Goal: Contribute content: Add original content to the website for others to see

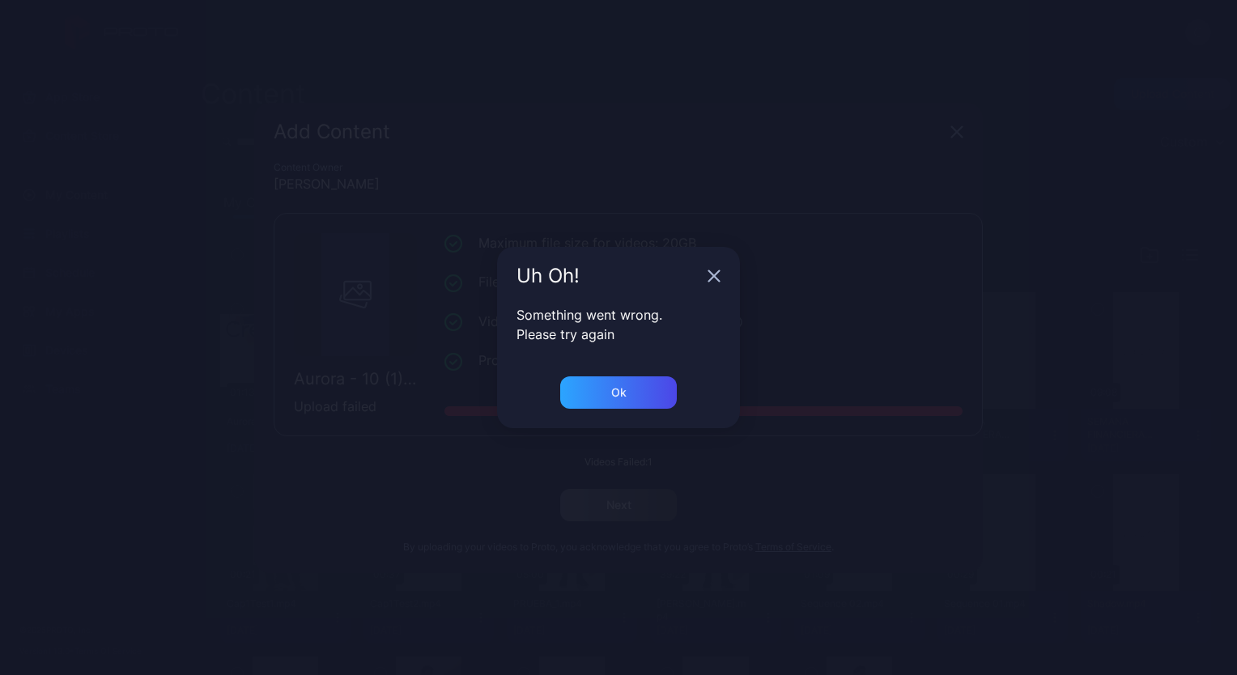
click at [709, 278] on icon "button" at bounding box center [714, 276] width 13 height 13
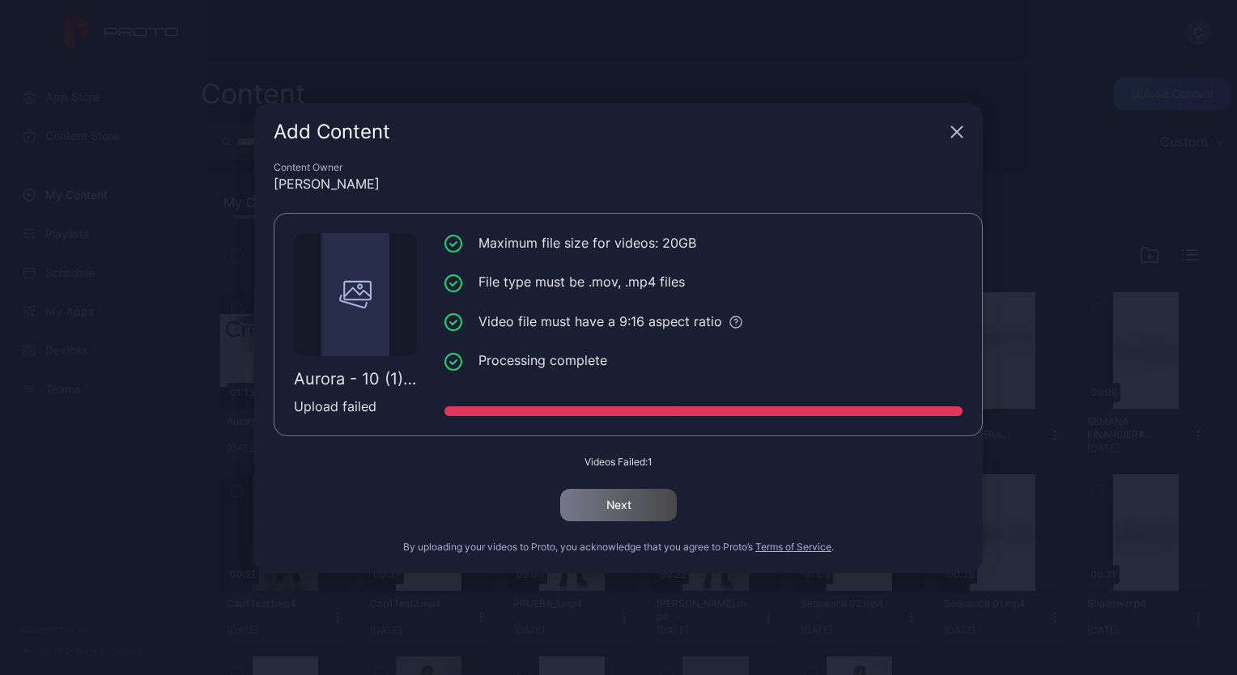
click at [957, 140] on div "Add Content" at bounding box center [618, 132] width 729 height 58
click at [960, 131] on icon "button" at bounding box center [957, 132] width 13 height 13
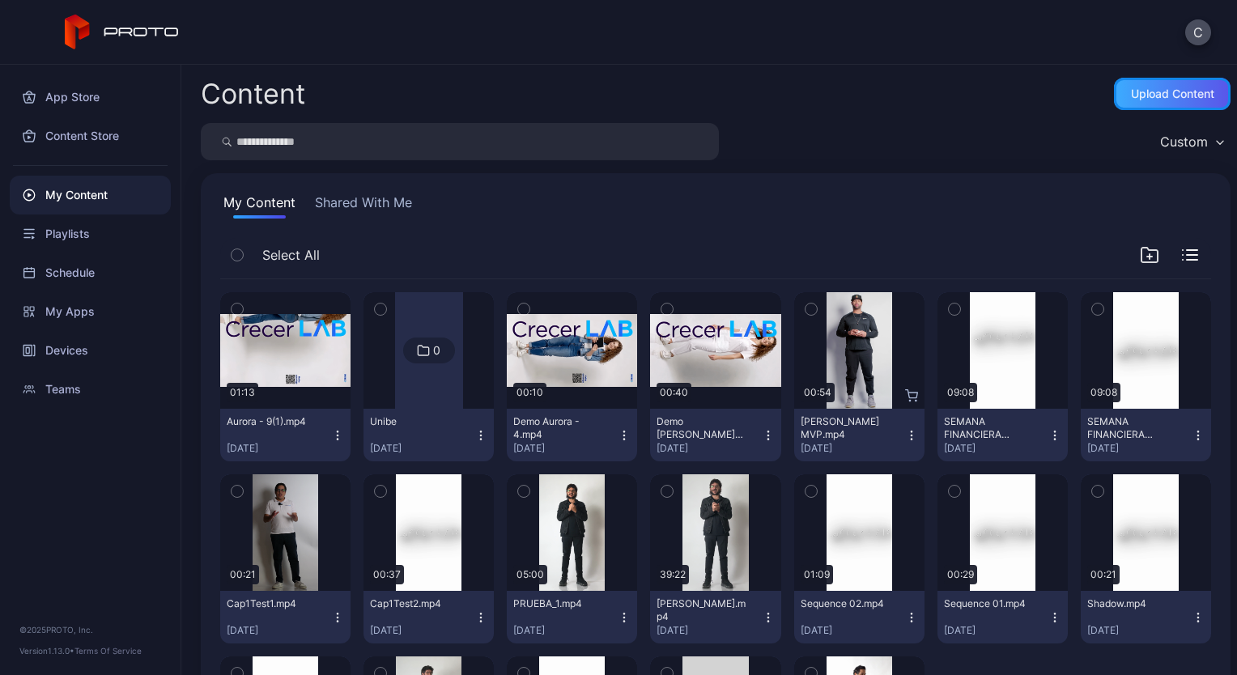
click at [1146, 92] on div "Upload Content" at bounding box center [1172, 93] width 83 height 13
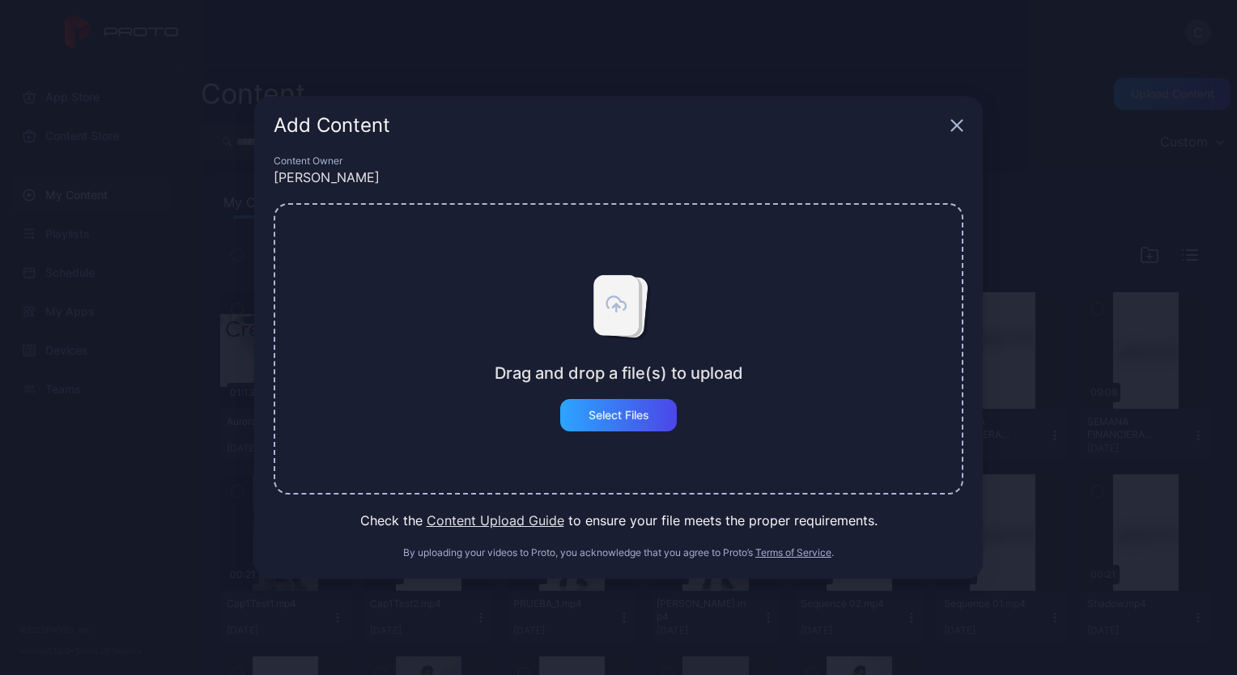
click at [612, 321] on icon at bounding box center [616, 305] width 45 height 61
click at [630, 419] on div "Select Files" at bounding box center [619, 415] width 61 height 13
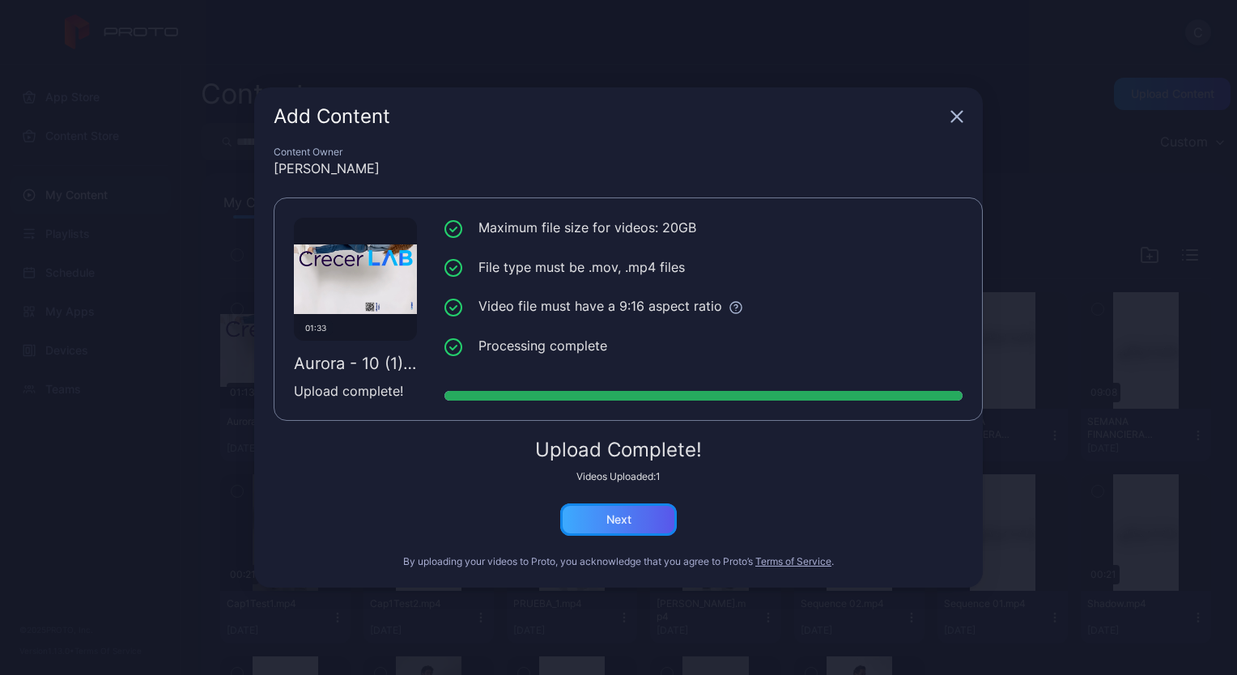
click at [610, 517] on div "Next" at bounding box center [619, 519] width 25 height 13
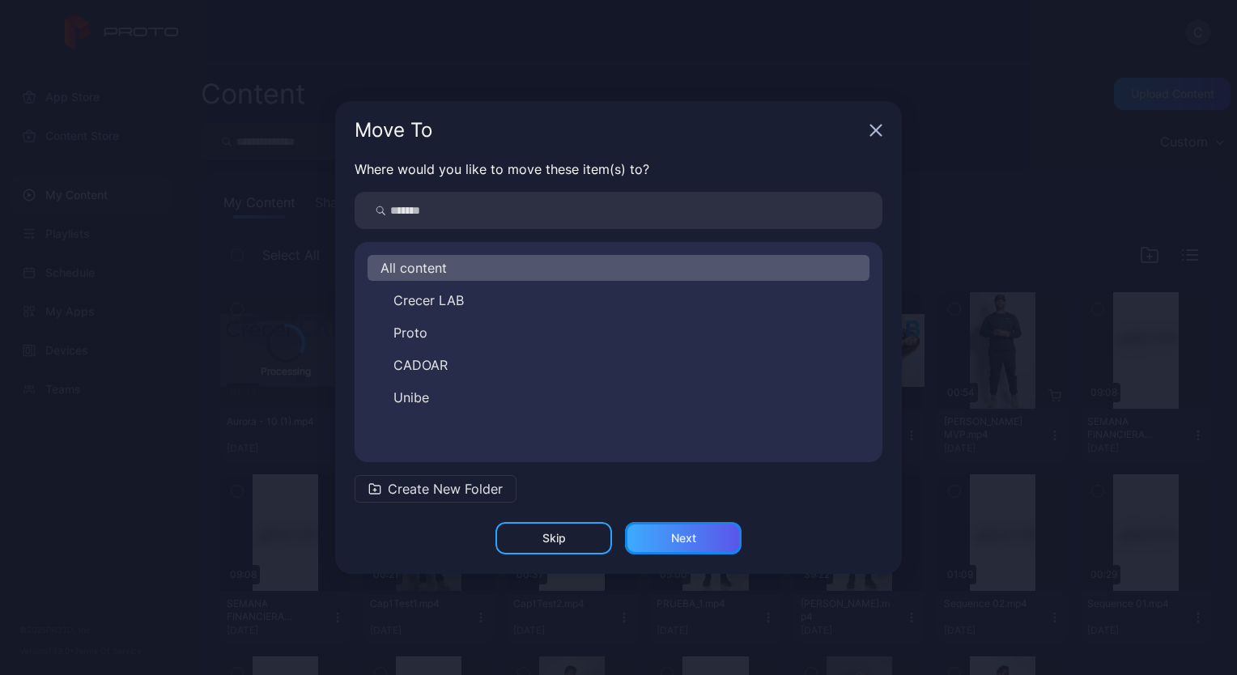
click at [683, 540] on div "Next" at bounding box center [683, 538] width 25 height 13
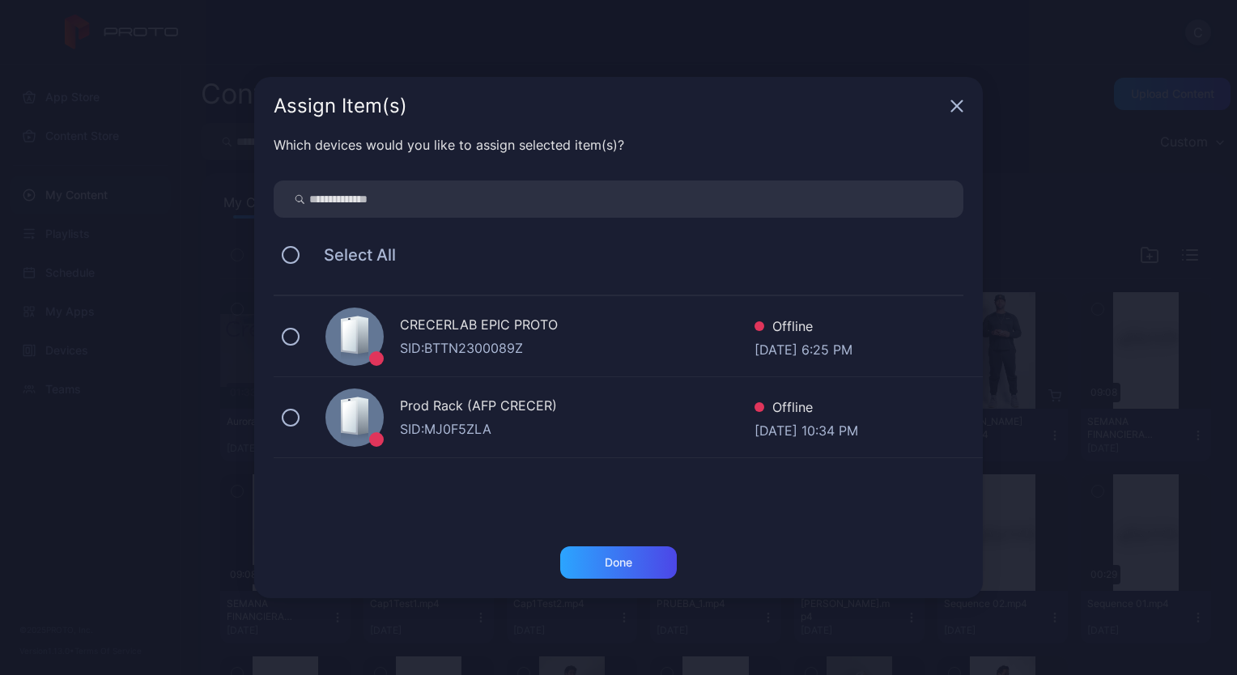
click at [451, 337] on div "CRECERLAB EPIC PROTO" at bounding box center [577, 326] width 355 height 23
click at [610, 562] on div "Done" at bounding box center [619, 562] width 28 height 13
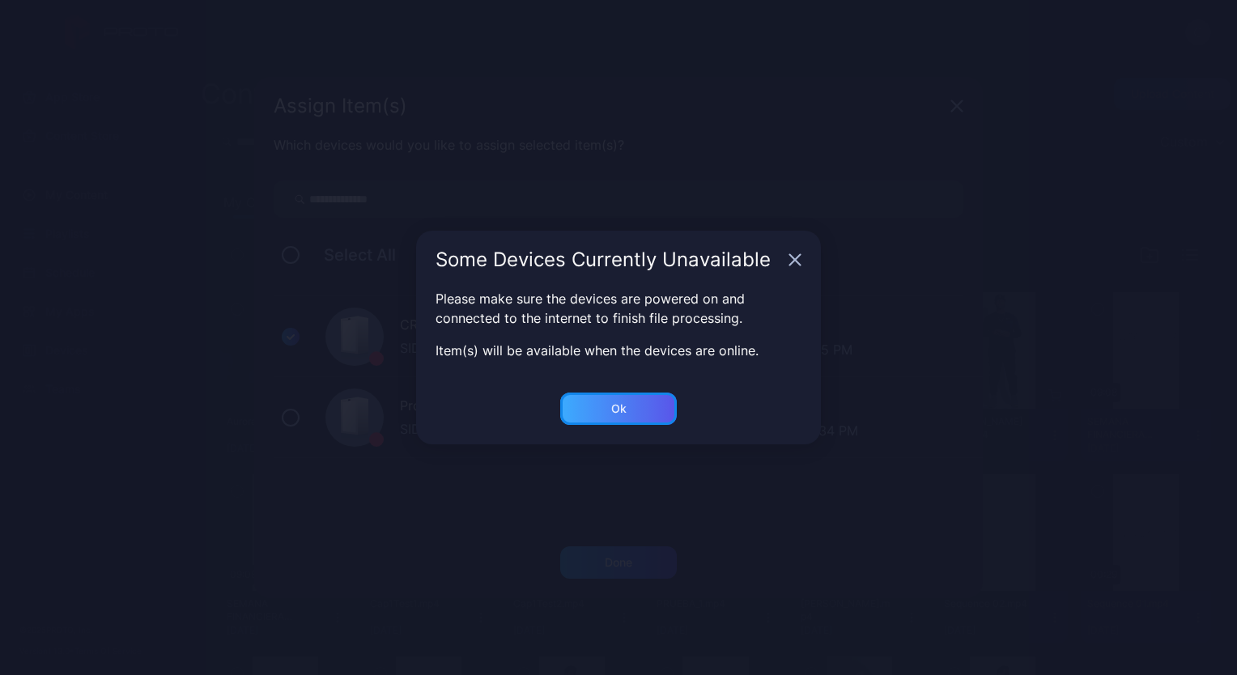
click at [623, 556] on div "Ok" at bounding box center [619, 562] width 28 height 13
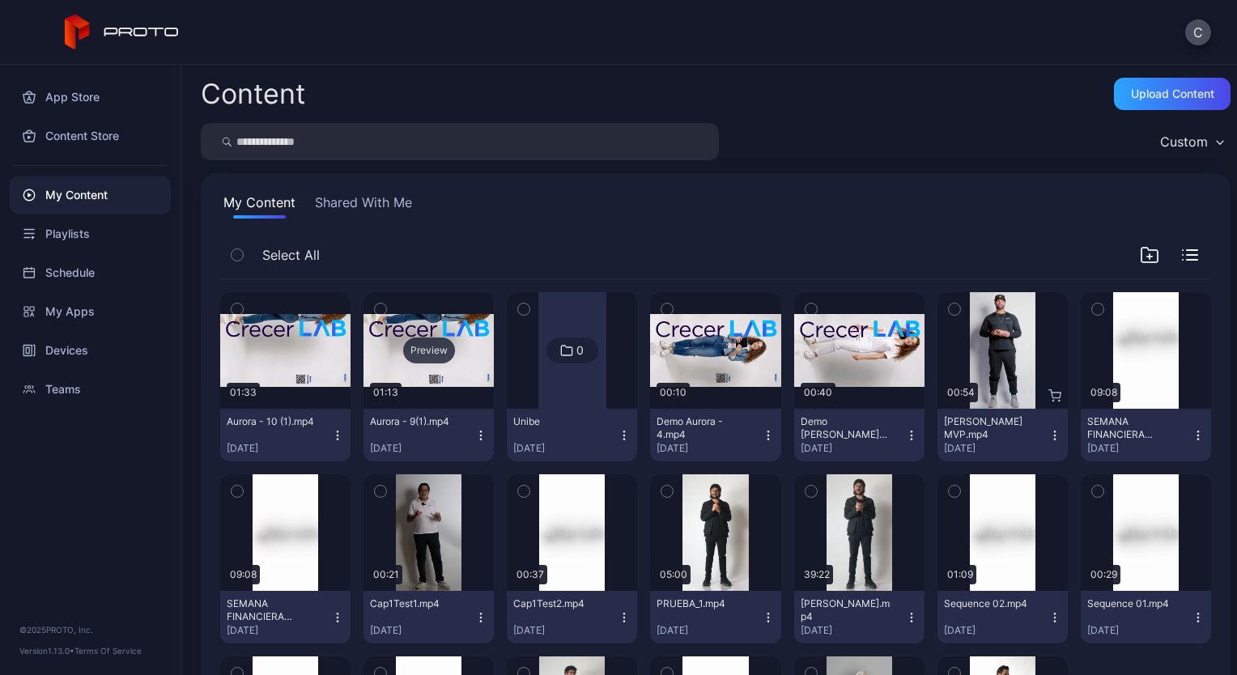
click at [426, 352] on div "Preview" at bounding box center [429, 351] width 52 height 26
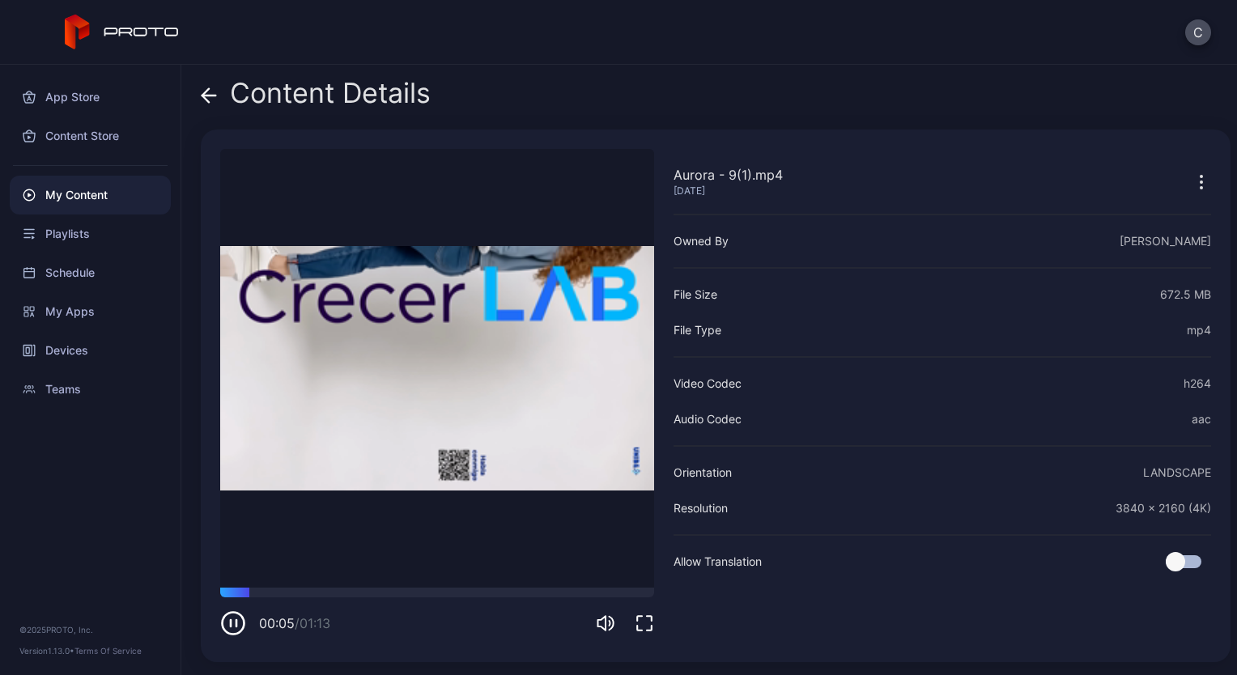
click at [229, 629] on icon "button" at bounding box center [233, 624] width 26 height 26
click at [208, 92] on icon at bounding box center [209, 95] width 16 height 16
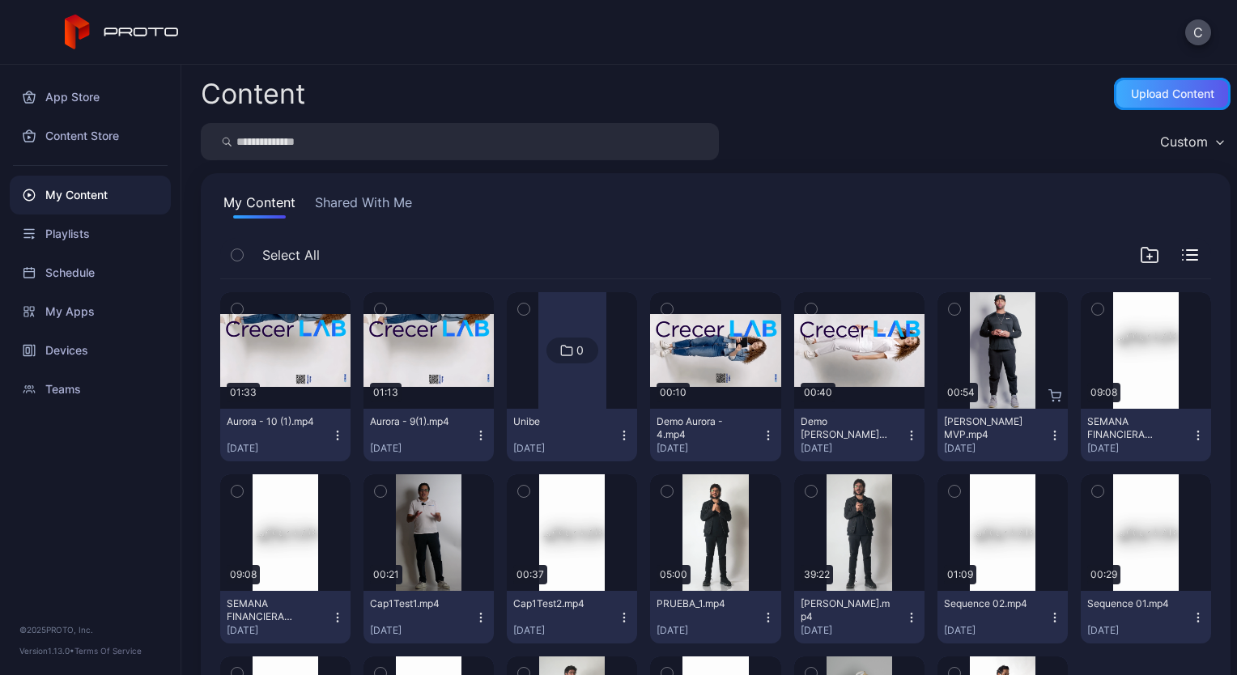
click at [1131, 88] on div "Upload Content" at bounding box center [1172, 93] width 83 height 13
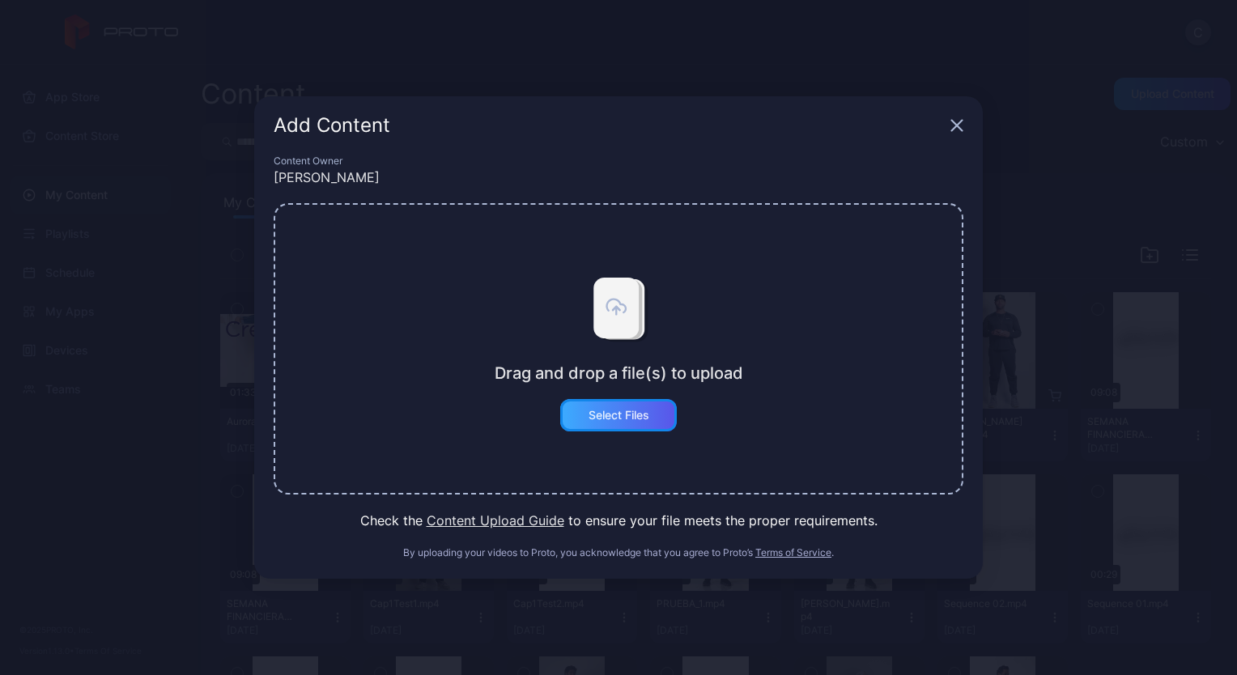
click at [629, 409] on div "Select Files" at bounding box center [619, 415] width 61 height 13
click at [964, 133] on div "Add Content" at bounding box center [618, 125] width 729 height 58
click at [954, 123] on icon "button" at bounding box center [957, 125] width 13 height 13
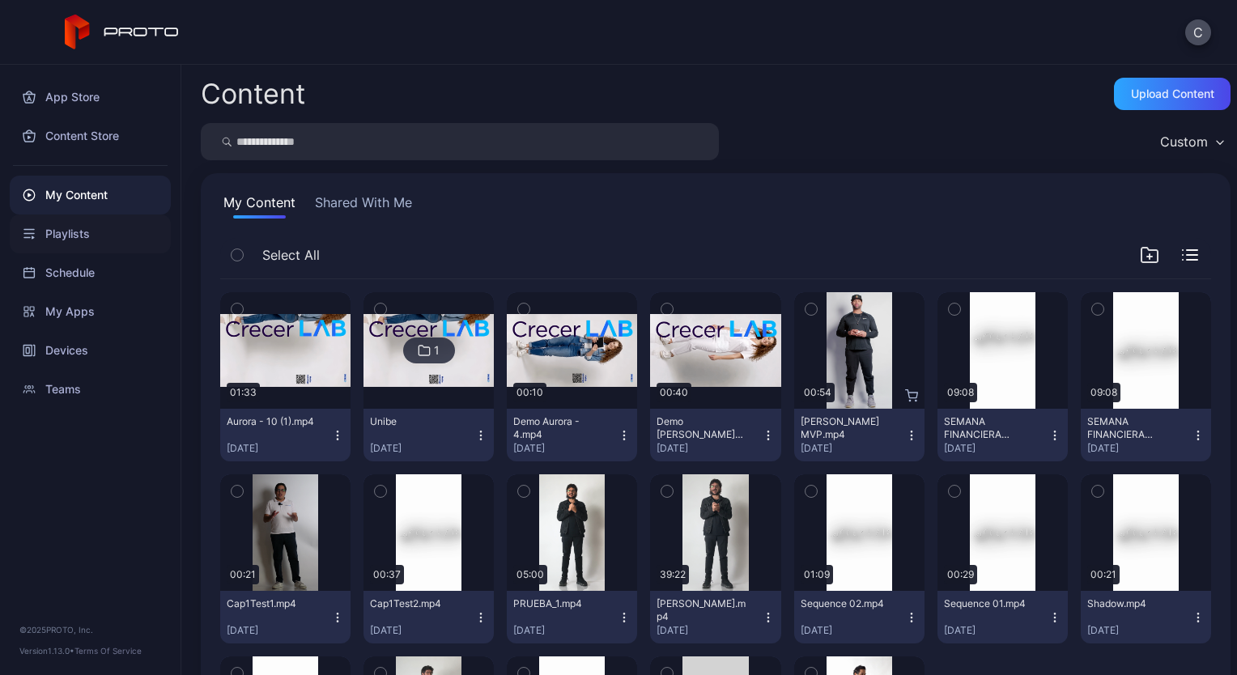
click at [76, 229] on div "Playlists" at bounding box center [90, 234] width 161 height 39
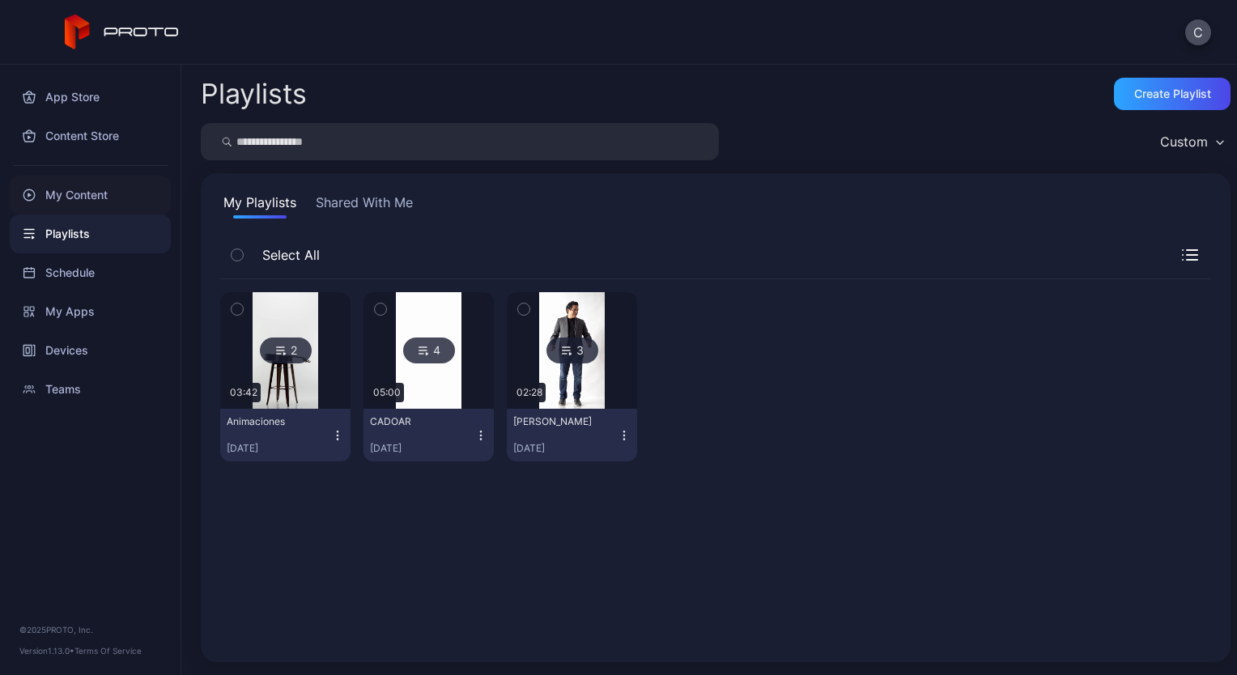
click at [68, 200] on div "My Content" at bounding box center [90, 195] width 161 height 39
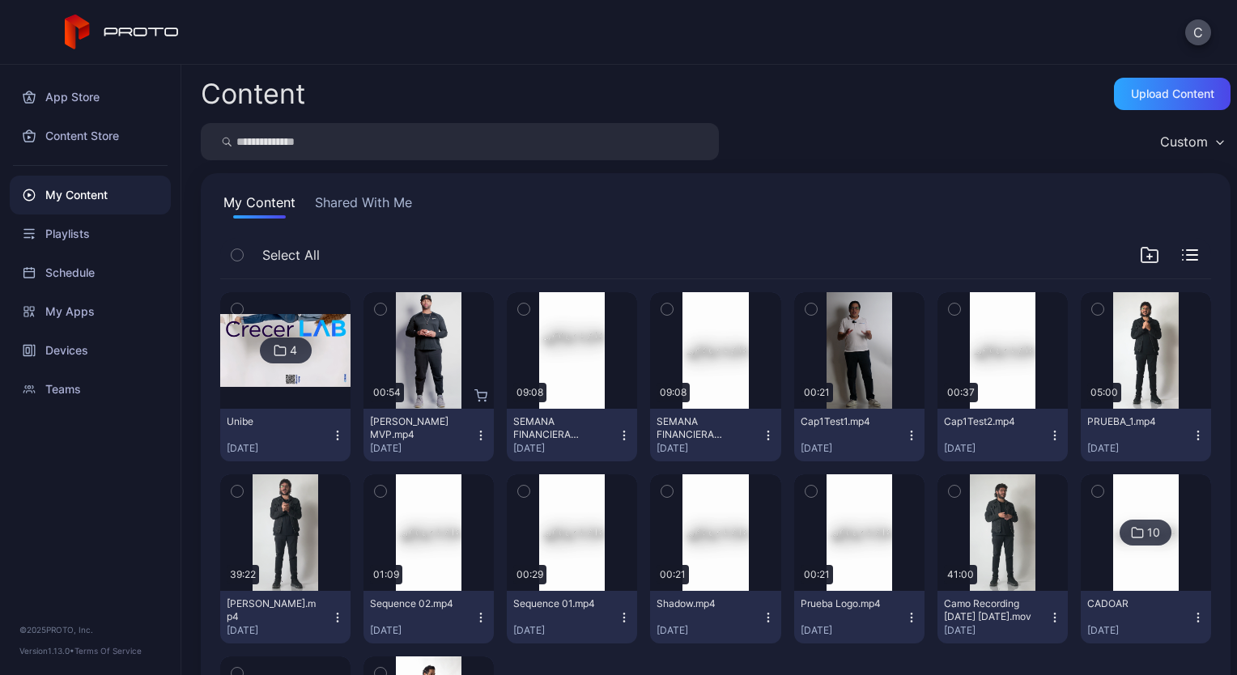
click at [324, 365] on img at bounding box center [285, 351] width 130 height 74
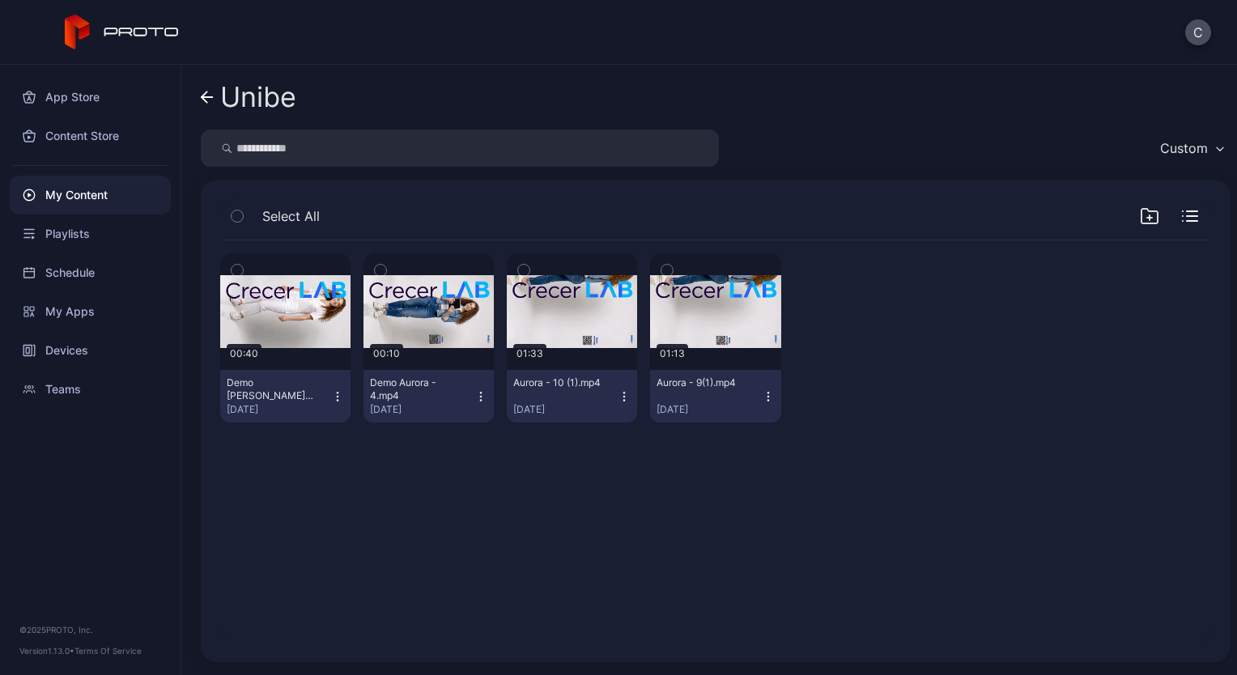
click at [424, 536] on div "Preview 00:40 Demo [PERSON_NAME] HD.mp4 [DATE] Preview 00:10 Demo Aurora - 4.mp…" at bounding box center [715, 442] width 1017 height 428
click at [210, 91] on icon at bounding box center [207, 98] width 13 height 14
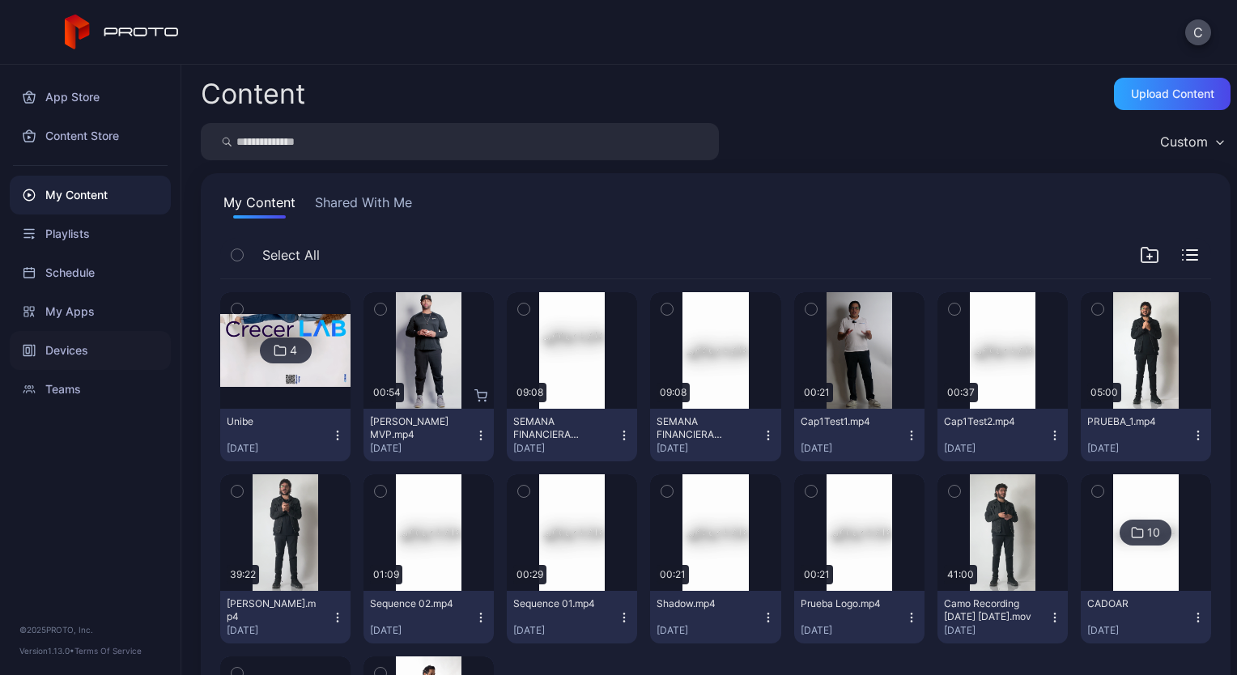
click at [62, 352] on div "Devices" at bounding box center [90, 350] width 161 height 39
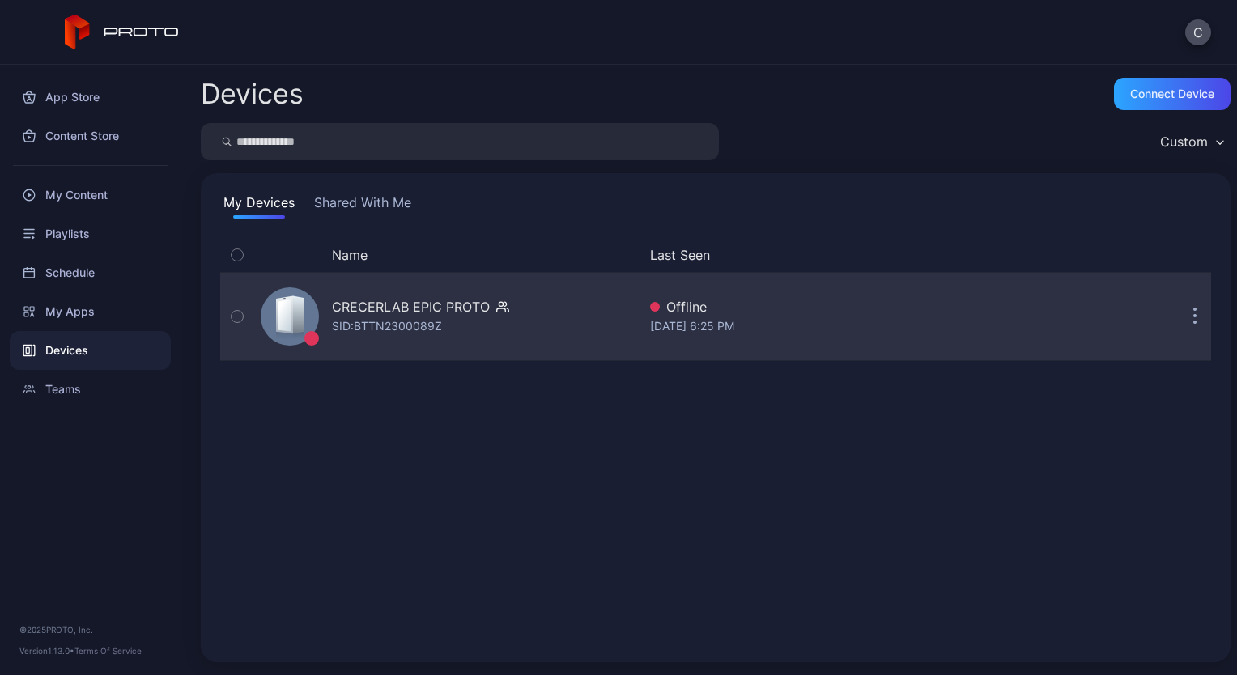
click at [400, 303] on div "CRECERLAB EPIC PROTO" at bounding box center [411, 306] width 158 height 19
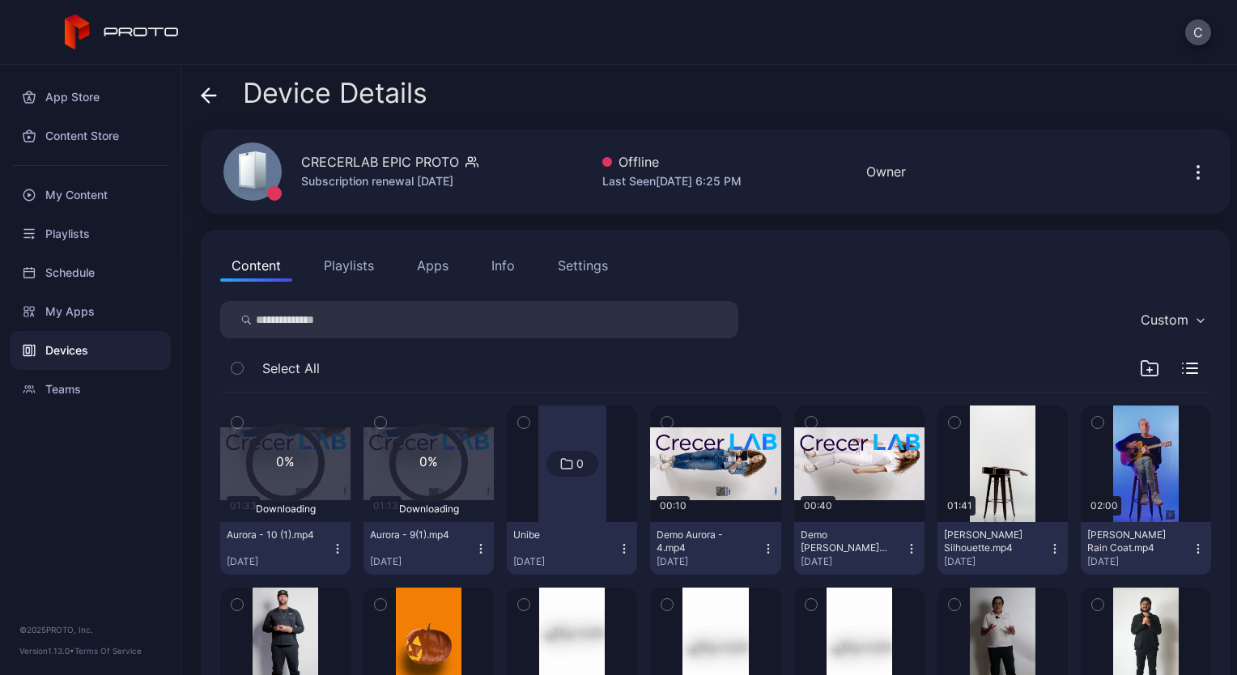
click at [285, 462] on text "0%" at bounding box center [285, 461] width 19 height 15
click at [427, 462] on text "0%" at bounding box center [428, 461] width 19 height 15
